Goal: Navigation & Orientation: Find specific page/section

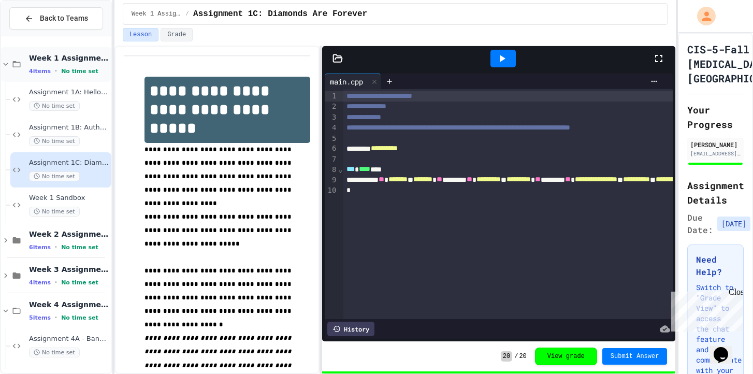
click at [7, 63] on icon at bounding box center [6, 64] width 5 height 3
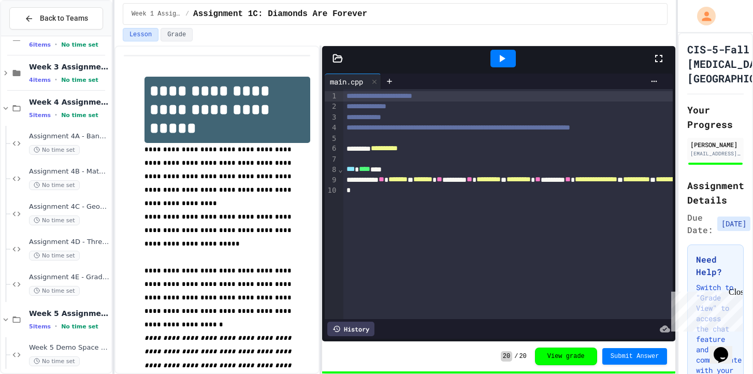
scroll to position [69, 0]
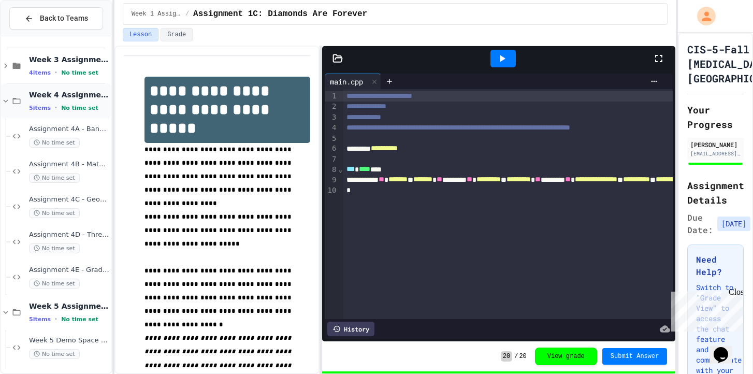
click at [3, 99] on icon at bounding box center [5, 100] width 9 height 9
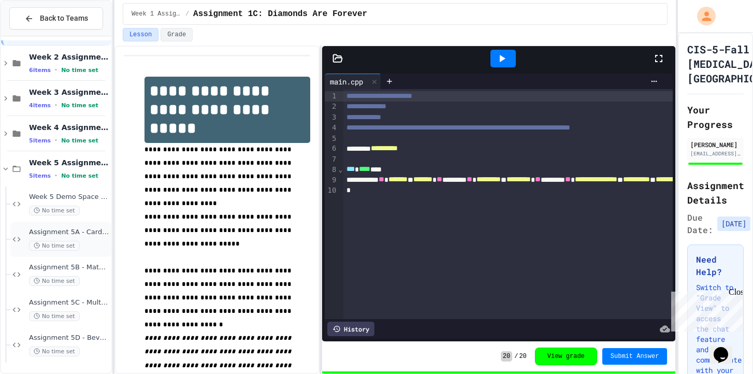
click at [94, 246] on div "No time set" at bounding box center [69, 246] width 80 height 10
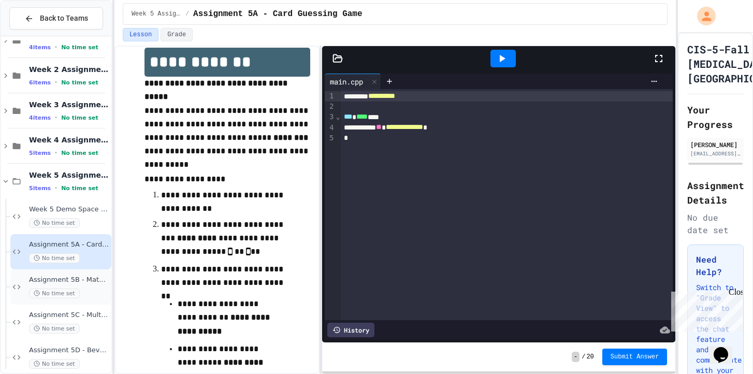
scroll to position [36, 0]
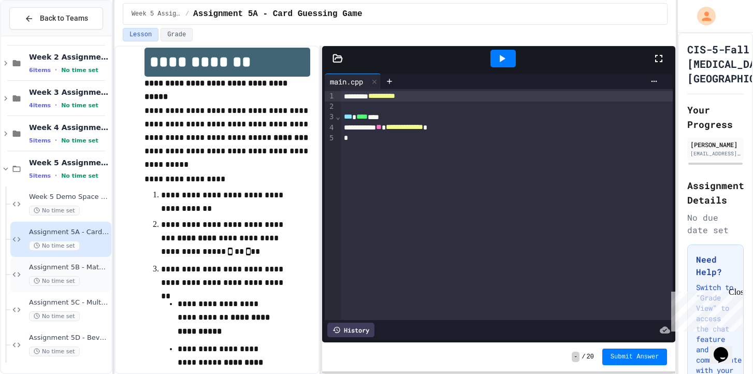
click at [93, 269] on span "Assignment 5B - Math Tutor With Loops and Switch" at bounding box center [69, 267] width 80 height 9
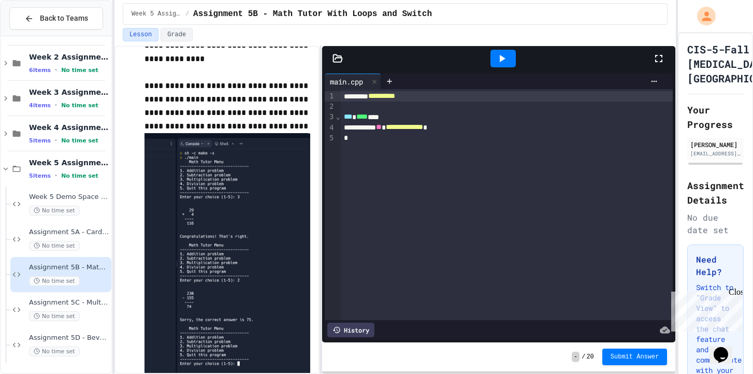
scroll to position [276, 0]
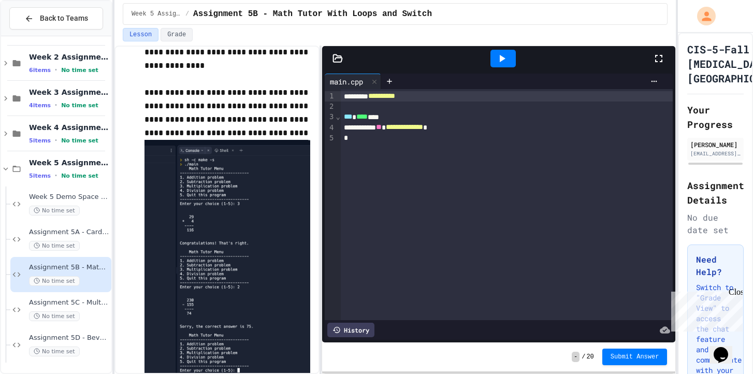
click at [251, 180] on img at bounding box center [228, 264] width 166 height 249
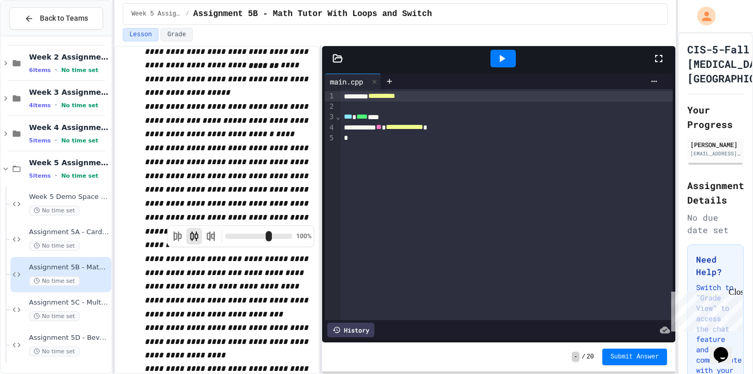
scroll to position [1181, 0]
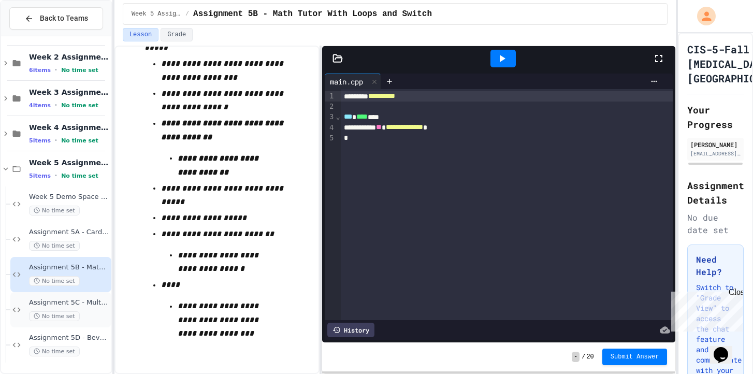
click at [91, 313] on div "No time set" at bounding box center [69, 316] width 80 height 10
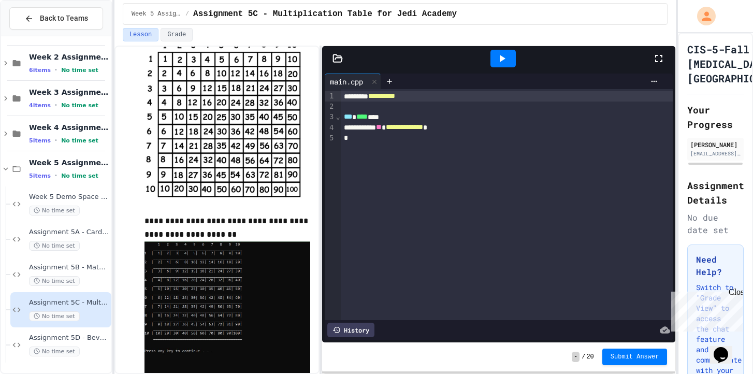
scroll to position [561, 0]
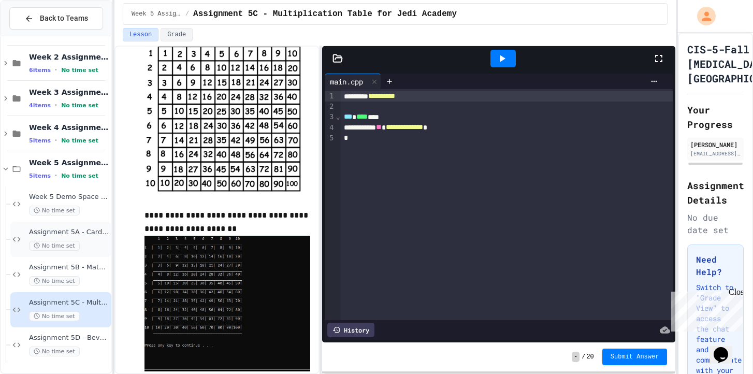
click at [70, 239] on div "Assignment 5A - Card Guessing Game No time set" at bounding box center [69, 239] width 80 height 23
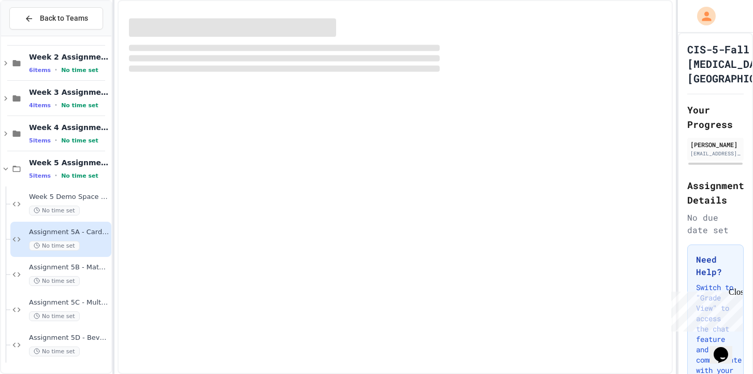
scroll to position [24, 0]
